Goal: Find specific page/section: Find specific page/section

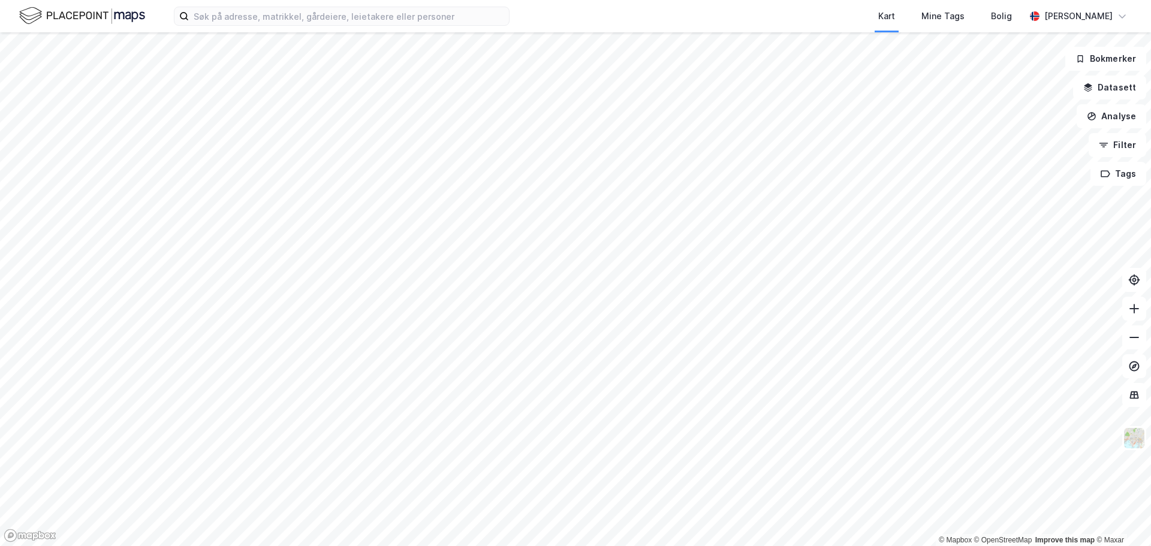
click at [291, 28] on div "Kart Mine Tags Bolig [PERSON_NAME]" at bounding box center [575, 16] width 1151 height 32
click at [295, 20] on input at bounding box center [349, 16] width 320 height 18
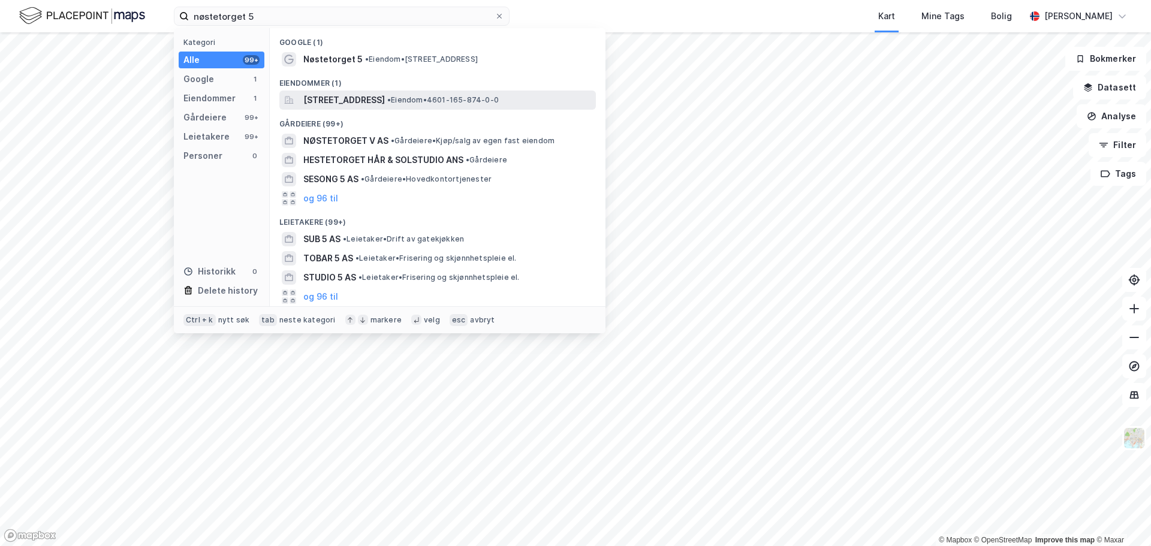
click at [322, 96] on span "[STREET_ADDRESS]" at bounding box center [344, 100] width 82 height 14
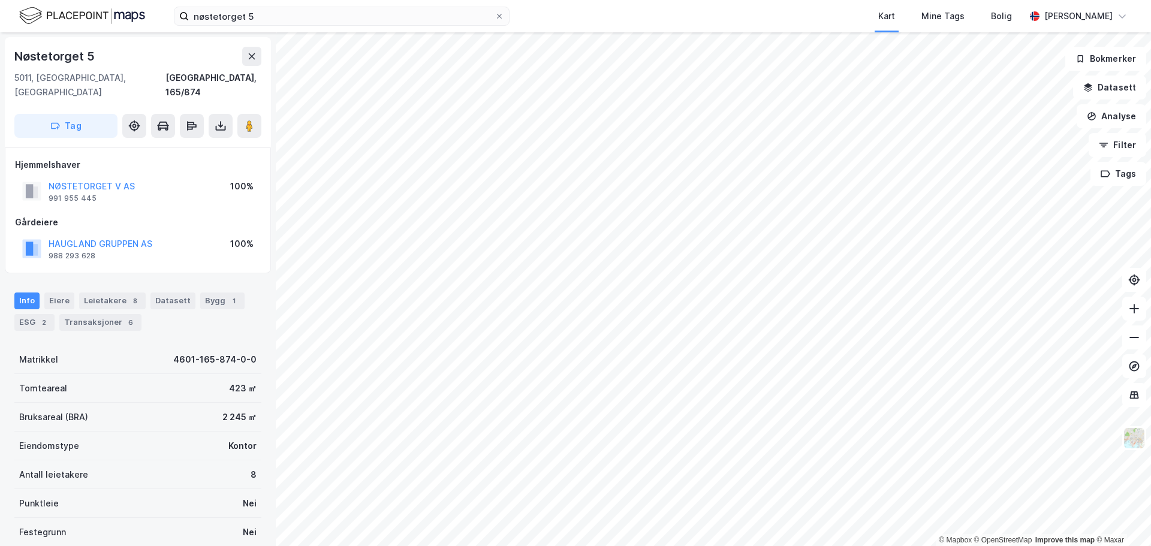
click at [248, 5] on div "nøstetorget 5 Kart Mine Tags Bolig [PERSON_NAME]" at bounding box center [575, 16] width 1151 height 32
click at [252, 10] on input "nøstetorget 5" at bounding box center [342, 16] width 306 height 18
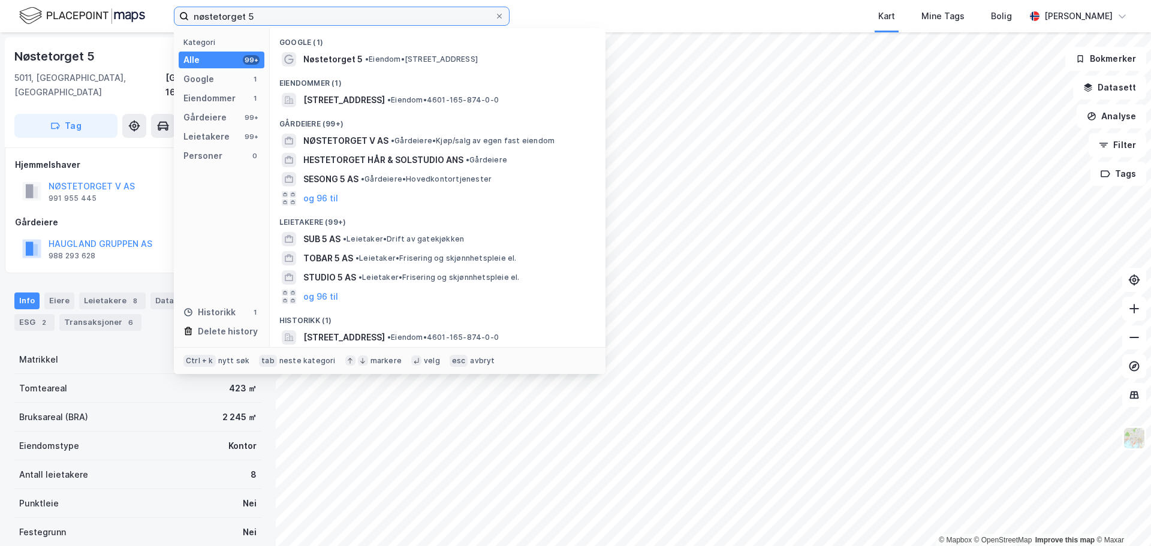
click at [252, 10] on input "nøstetorget 5" at bounding box center [342, 16] width 306 height 18
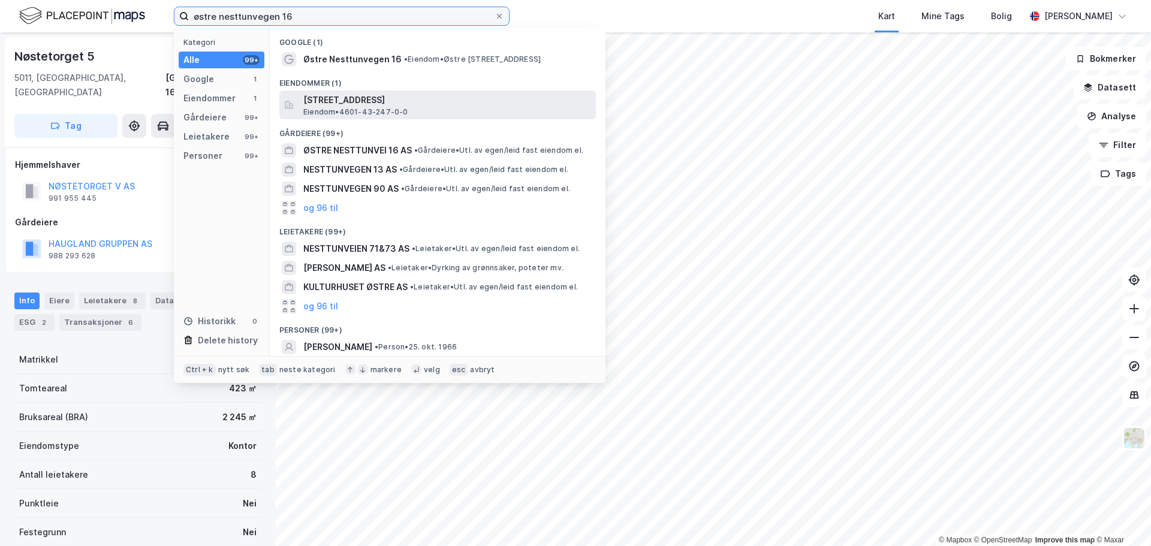
type input "østre nesttunvegen 16"
click at [363, 107] on span "Eiendom • 4601-43-247-0-0" at bounding box center [355, 112] width 105 height 10
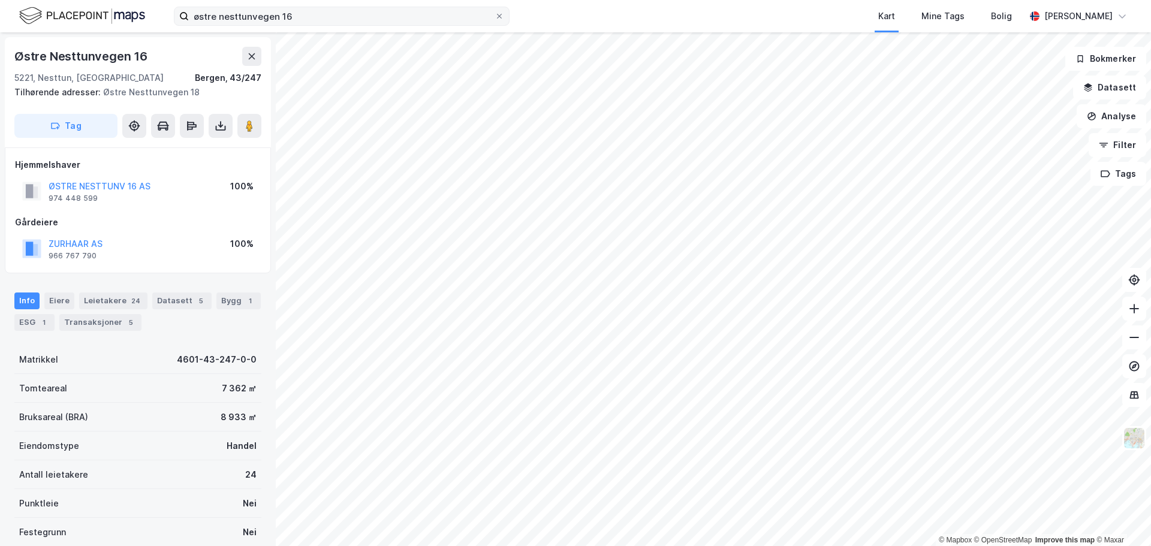
click at [506, 17] on label "østre nesttunvegen 16" at bounding box center [342, 16] width 336 height 19
click at [494, 17] on input "østre nesttunvegen 16" at bounding box center [342, 16] width 306 height 18
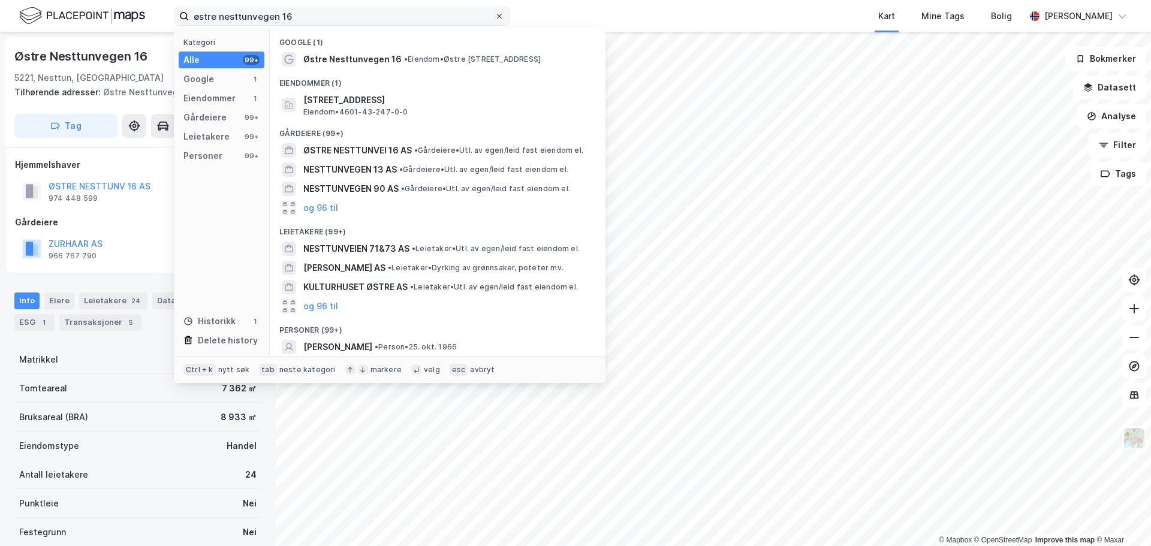
click at [502, 16] on icon at bounding box center [499, 16] width 7 height 7
click at [494, 16] on input "østre nesttunvegen 16" at bounding box center [342, 16] width 306 height 18
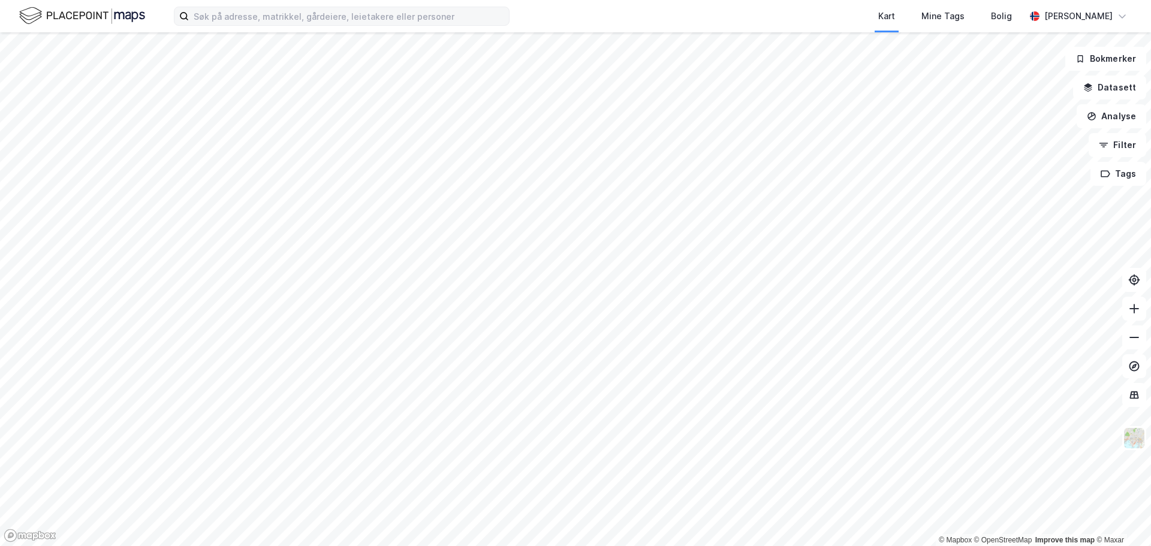
click at [561, 2] on div "Kart Mine Tags Bolig [PERSON_NAME]" at bounding box center [575, 16] width 1151 height 32
click at [1121, 173] on button "Tags" at bounding box center [1118, 174] width 56 height 24
click at [1066, 181] on icon at bounding box center [1065, 182] width 7 height 7
